Goal: Task Accomplishment & Management: Use online tool/utility

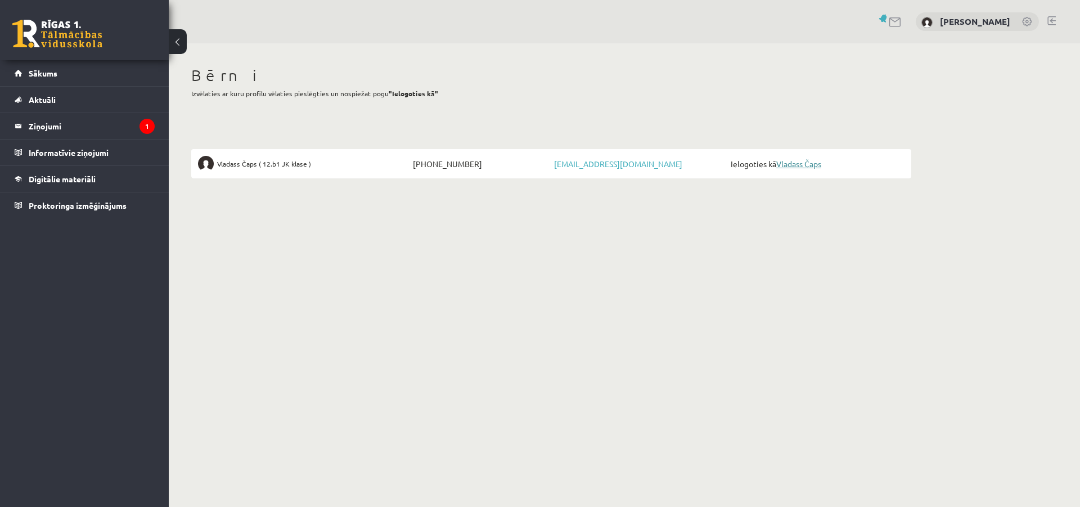
click at [809, 160] on link "Vladass Čaps" at bounding box center [798, 164] width 45 height 10
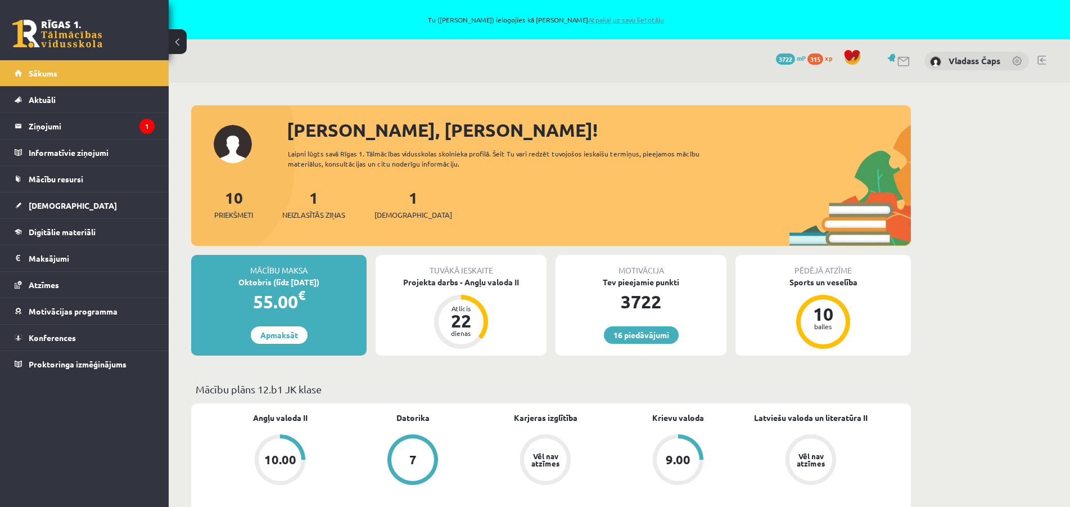
click at [622, 22] on link "Atpakaļ uz savu lietotāju" at bounding box center [626, 19] width 76 height 9
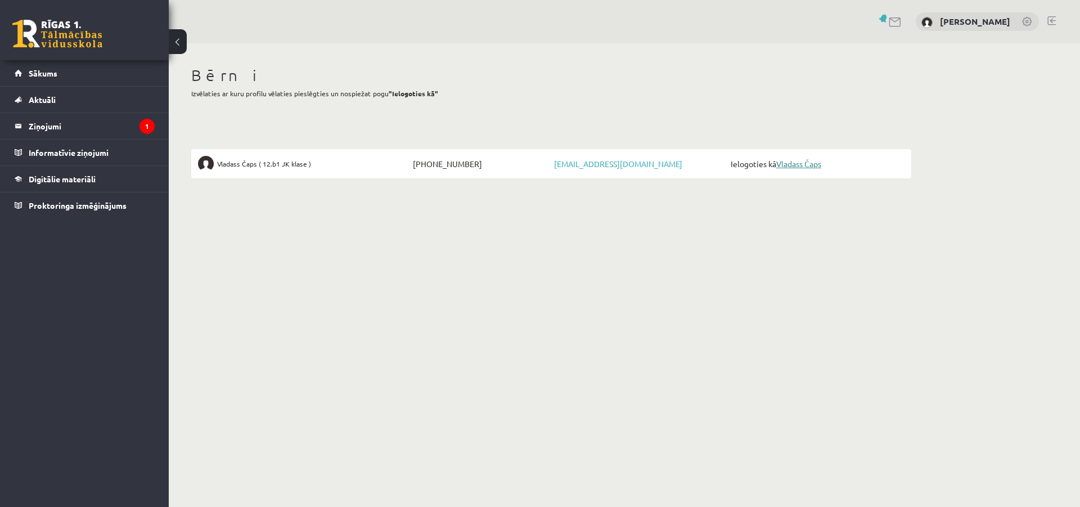
click at [801, 166] on link "Vladass Čaps" at bounding box center [798, 164] width 45 height 10
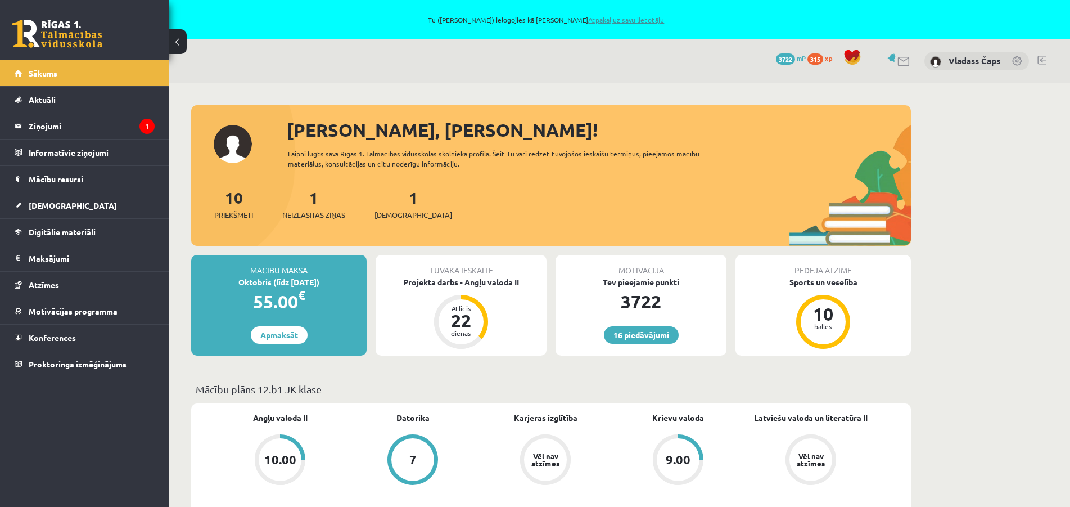
click at [625, 19] on link "Atpakaļ uz savu lietotāju" at bounding box center [626, 19] width 76 height 9
